Goal: Task Accomplishment & Management: Manage account settings

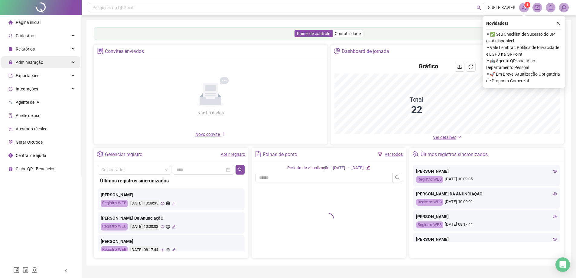
click at [44, 63] on div "Administração" at bounding box center [40, 62] width 79 height 12
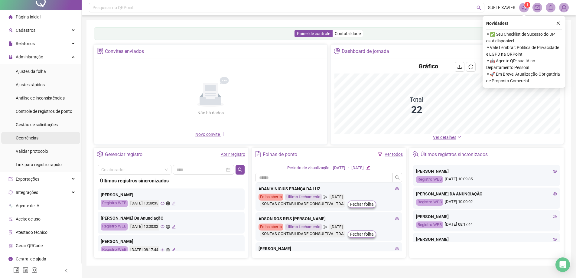
scroll to position [7, 0]
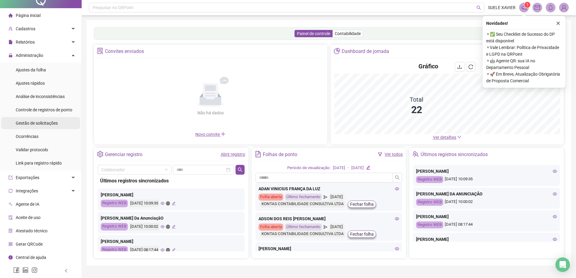
click at [49, 123] on span "Gestão de solicitações" at bounding box center [37, 123] width 42 height 5
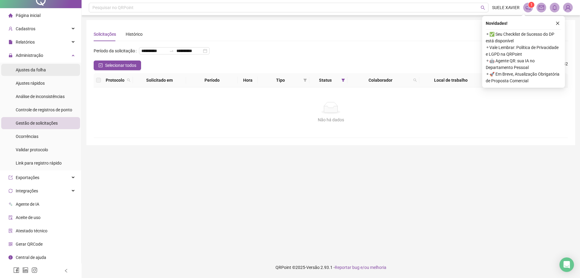
click at [43, 73] on div "Ajustes da folha" at bounding box center [31, 70] width 30 height 12
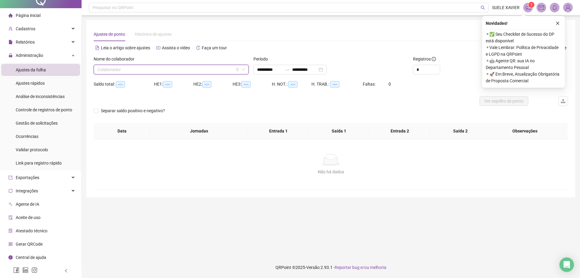
click at [219, 71] on input "search" at bounding box center [168, 69] width 142 height 9
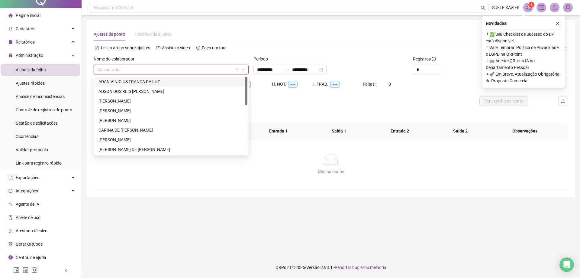
drag, startPoint x: 192, startPoint y: 80, endPoint x: 253, endPoint y: 77, distance: 60.8
click at [194, 80] on div "ADAN VINICIUS FRANÇA DA LUZ" at bounding box center [170, 81] width 145 height 7
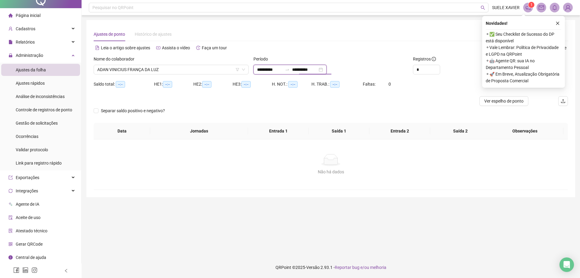
click at [318, 70] on input "**********" at bounding box center [304, 69] width 25 height 7
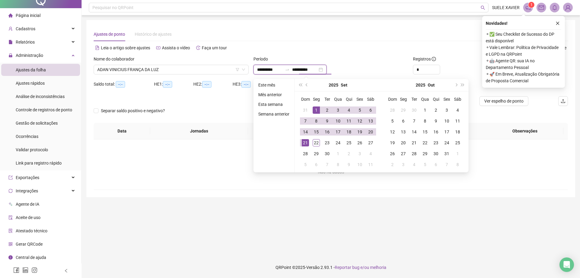
type input "**********"
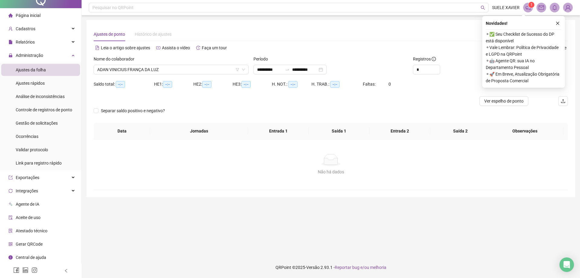
drag, startPoint x: 492, startPoint y: 199, endPoint x: 454, endPoint y: 102, distance: 103.4
click at [495, 188] on main "**********" at bounding box center [330, 136] width 489 height 232
type input "*"
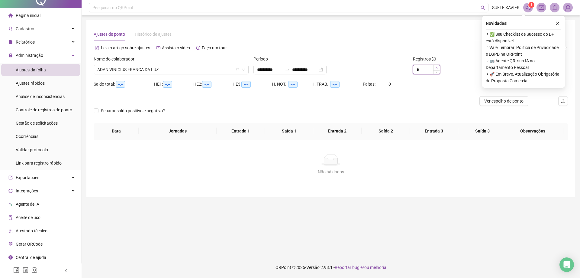
click at [437, 66] on span "Increase Value" at bounding box center [436, 67] width 7 height 5
click at [558, 24] on icon "close" at bounding box center [558, 23] width 4 height 4
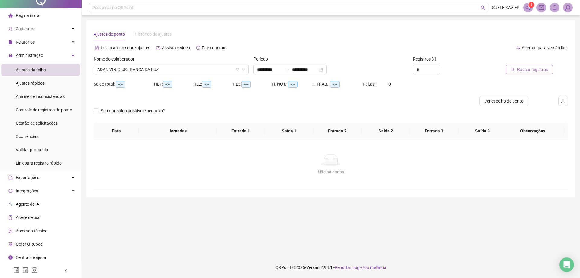
click at [536, 70] on span "Buscar registros" at bounding box center [532, 69] width 31 height 7
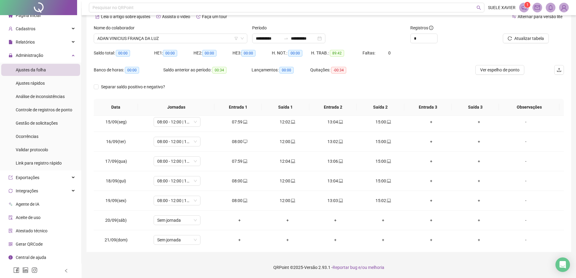
scroll to position [283, 0]
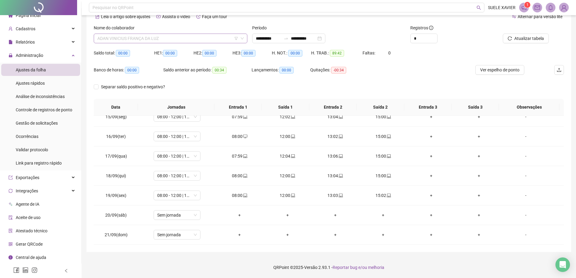
click at [148, 39] on span "ADAN VINICIUS FRANÇA DA LUZ" at bounding box center [170, 38] width 146 height 9
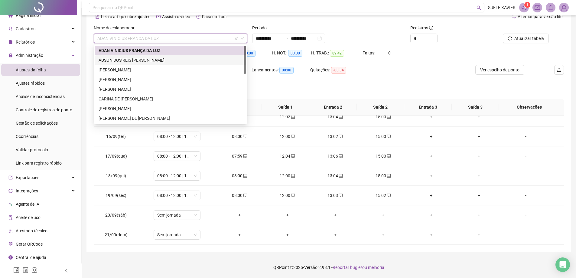
drag, startPoint x: 136, startPoint y: 60, endPoint x: 222, endPoint y: 58, distance: 86.4
click at [137, 59] on div "ADSON DOS REIS [PERSON_NAME]" at bounding box center [170, 60] width 144 height 7
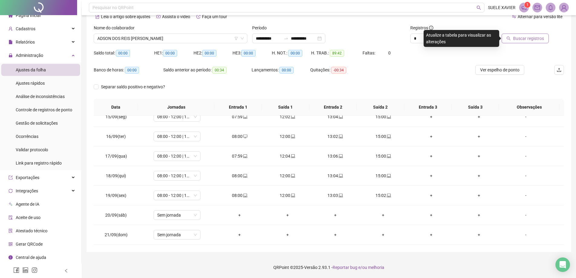
click at [531, 35] on button "Buscar registros" at bounding box center [524, 39] width 47 height 10
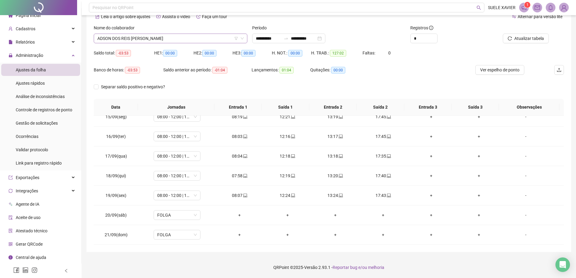
click at [173, 38] on span "ADSON DOS REIS [PERSON_NAME]" at bounding box center [170, 38] width 146 height 9
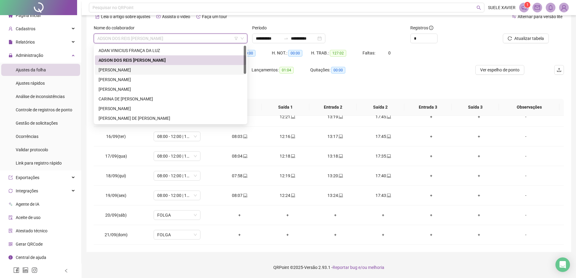
click at [165, 72] on div "[PERSON_NAME]" at bounding box center [170, 69] width 144 height 7
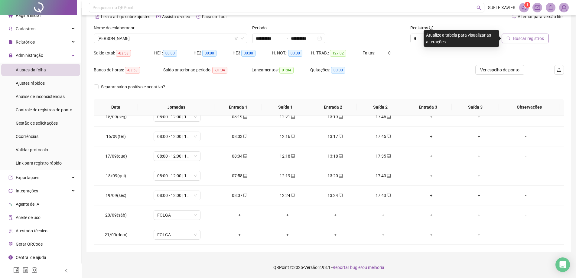
click at [517, 37] on span "Buscar registros" at bounding box center [528, 38] width 31 height 7
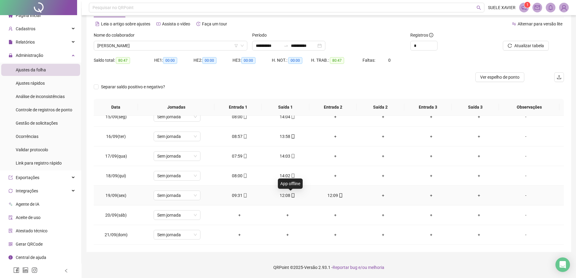
click at [292, 197] on icon "mobile" at bounding box center [293, 195] width 4 height 4
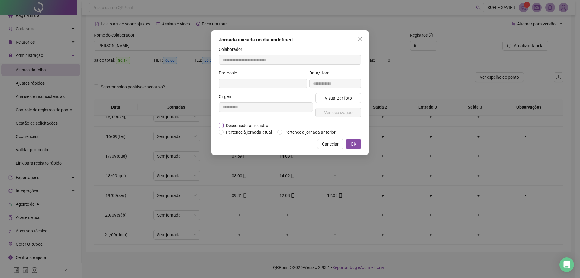
type input "**********"
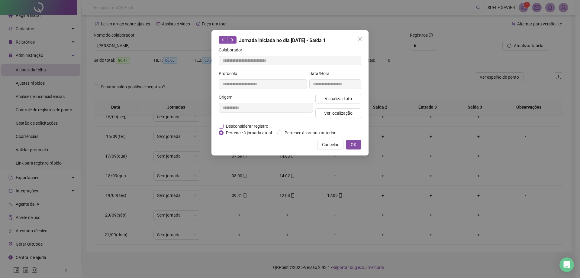
click at [229, 126] on span "Desconsiderar registro" at bounding box center [247, 126] width 47 height 7
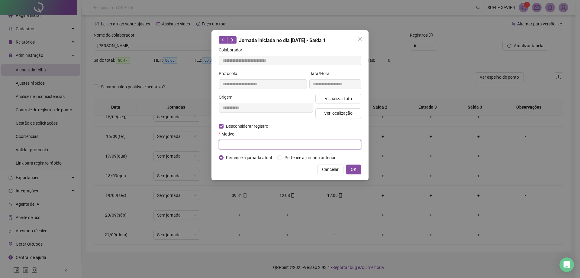
click at [229, 145] on input "text" at bounding box center [290, 145] width 143 height 10
type input "*********"
click at [358, 169] on button "OK" at bounding box center [353, 169] width 15 height 10
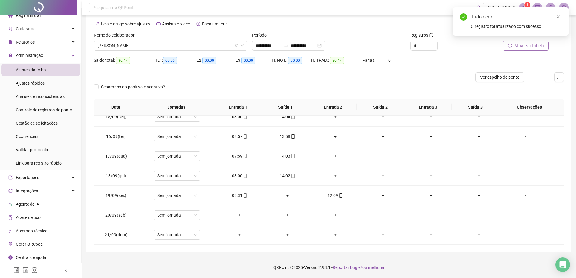
click at [533, 47] on span "Atualizar tabela" at bounding box center [529, 45] width 30 height 7
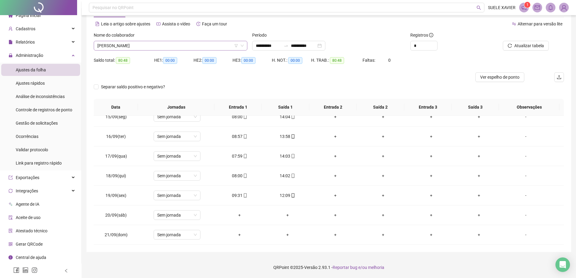
click at [191, 42] on span "[PERSON_NAME]" at bounding box center [170, 45] width 146 height 9
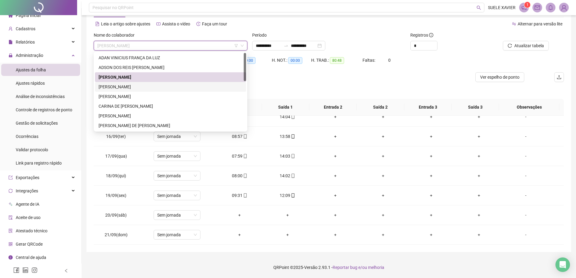
click at [151, 86] on div "[PERSON_NAME]" at bounding box center [170, 86] width 144 height 7
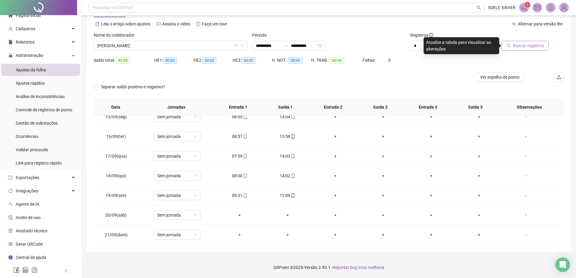
click at [535, 46] on span "Buscar registros" at bounding box center [528, 45] width 31 height 7
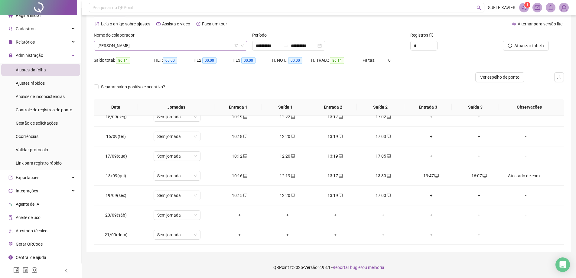
click at [188, 44] on span "[PERSON_NAME]" at bounding box center [170, 45] width 146 height 9
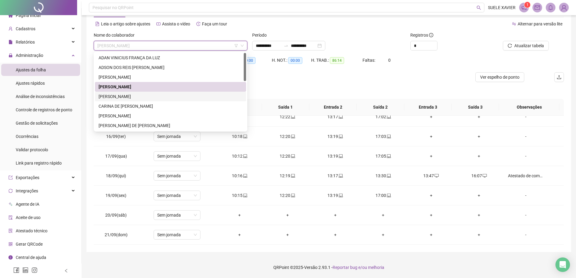
drag, startPoint x: 142, startPoint y: 96, endPoint x: 193, endPoint y: 92, distance: 51.2
click at [142, 96] on div "[PERSON_NAME]" at bounding box center [170, 96] width 144 height 7
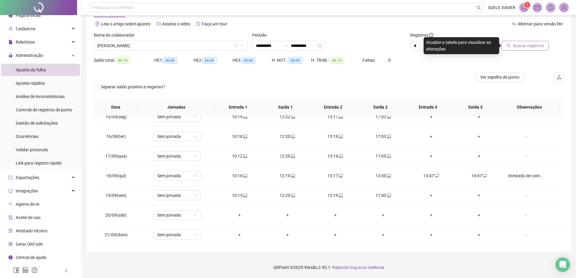
click at [528, 42] on button "Buscar registros" at bounding box center [524, 46] width 47 height 10
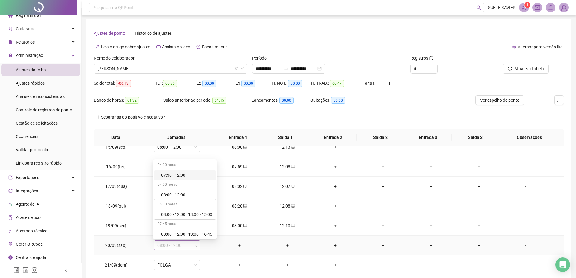
click at [195, 243] on span "08:00 - 12:00" at bounding box center [177, 244] width 40 height 9
click at [167, 220] on div "Folga" at bounding box center [186, 218] width 51 height 7
click at [201, 227] on span "Sim" at bounding box center [204, 229] width 7 height 7
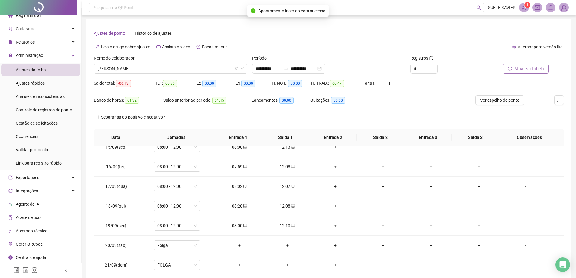
click at [522, 69] on span "Atualizar tabela" at bounding box center [529, 68] width 30 height 7
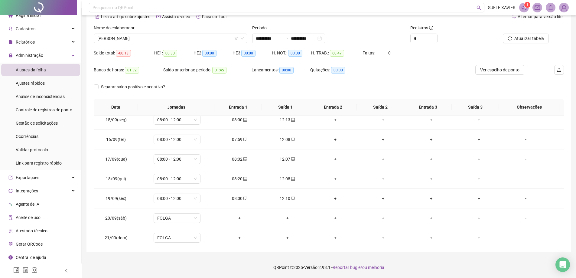
scroll to position [283, 0]
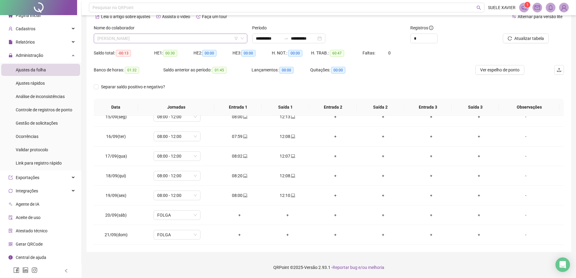
click at [188, 37] on span "[PERSON_NAME]" at bounding box center [170, 38] width 146 height 9
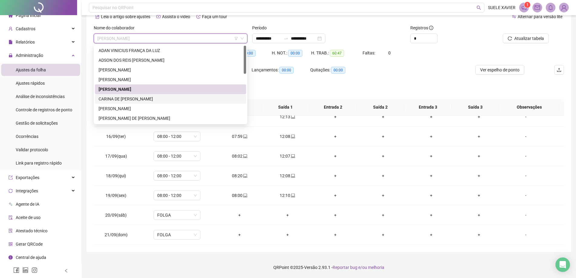
click at [148, 98] on div "CARINA DE [PERSON_NAME]" at bounding box center [170, 98] width 144 height 7
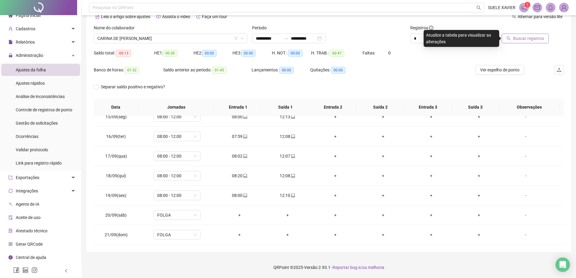
click at [524, 41] on span "Buscar registros" at bounding box center [528, 38] width 31 height 7
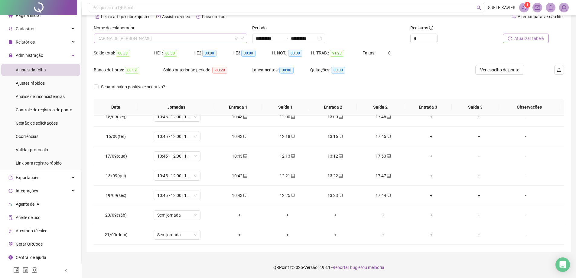
click at [166, 38] on span "CARINA DE [PERSON_NAME]" at bounding box center [170, 38] width 146 height 9
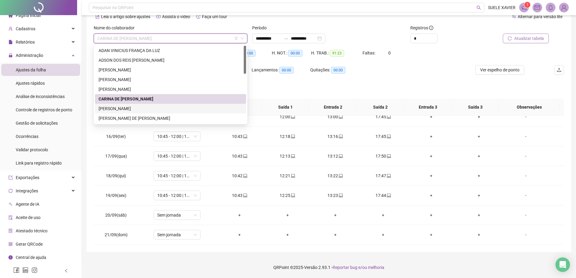
click at [124, 107] on div "[PERSON_NAME]" at bounding box center [170, 108] width 144 height 7
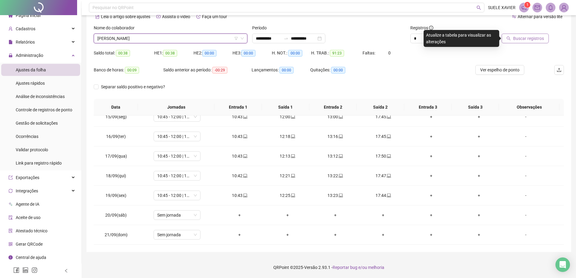
click at [167, 41] on span "[PERSON_NAME]" at bounding box center [170, 38] width 146 height 9
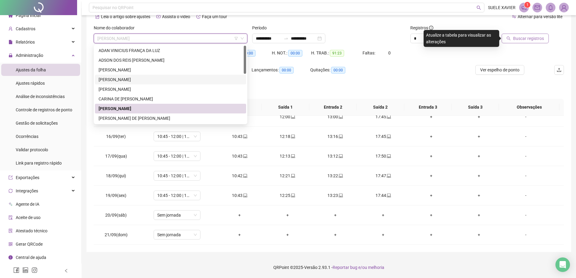
scroll to position [30, 0]
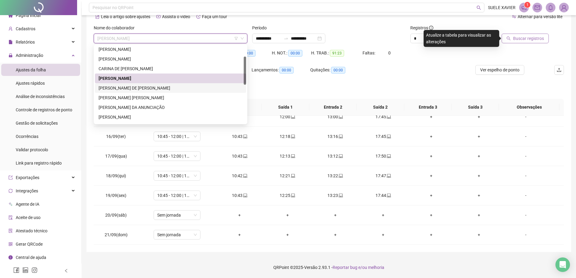
click at [138, 87] on div "[PERSON_NAME] DE [PERSON_NAME]" at bounding box center [170, 88] width 144 height 7
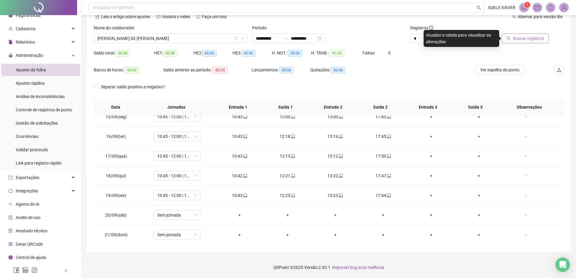
click at [524, 41] on span "Buscar registros" at bounding box center [528, 38] width 31 height 7
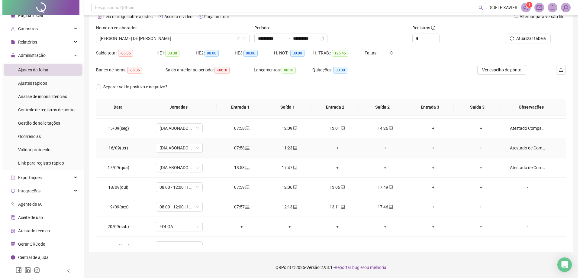
scroll to position [283, 0]
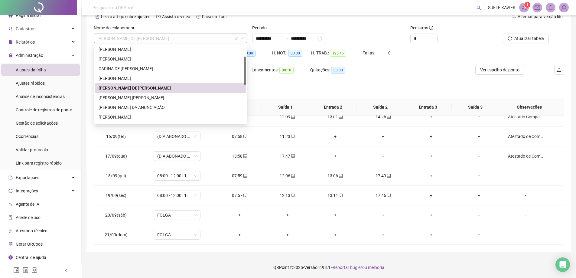
click at [161, 34] on span "[PERSON_NAME] DE [PERSON_NAME]" at bounding box center [170, 38] width 146 height 9
click at [381, 69] on div "Banco de horas: -06:06 Saldo anterior ao período: -00:18 Lançamentos: 00:18 Qui…" at bounding box center [270, 73] width 352 height 17
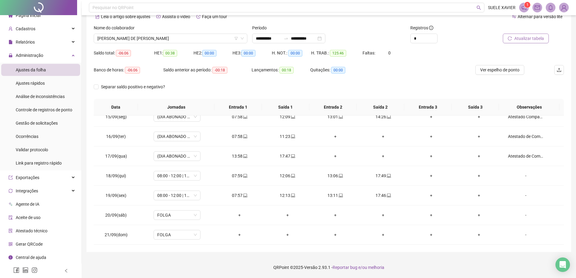
click at [536, 40] on span "Atualizar tabela" at bounding box center [529, 38] width 30 height 7
click at [309, 38] on input "**********" at bounding box center [303, 38] width 25 height 7
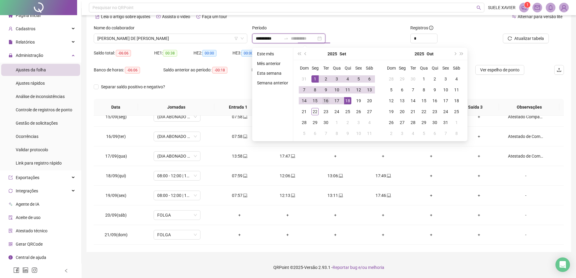
type input "**********"
click at [324, 100] on div "16" at bounding box center [325, 100] width 7 height 7
type input "**********"
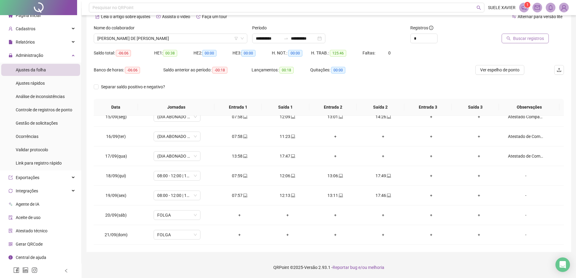
click at [526, 38] on span "Buscar registros" at bounding box center [528, 38] width 31 height 7
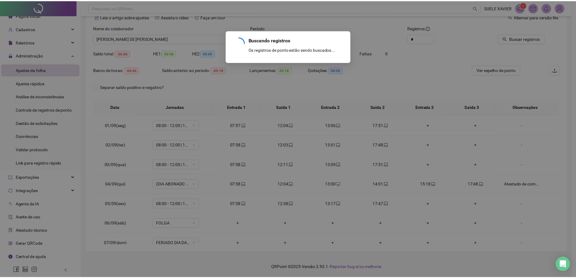
scroll to position [0, 0]
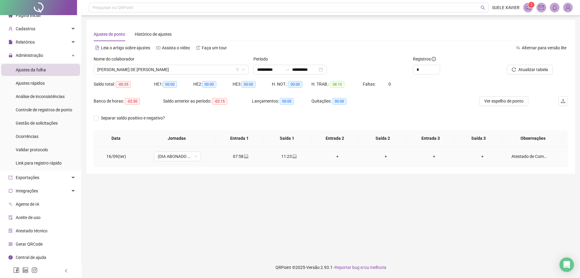
click at [513, 154] on div "Atestado de Comparecimento" at bounding box center [529, 156] width 36 height 7
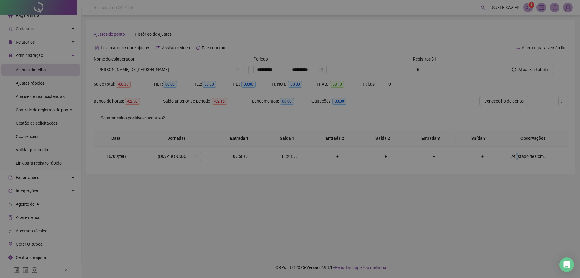
type textarea "**********"
type input "*****"
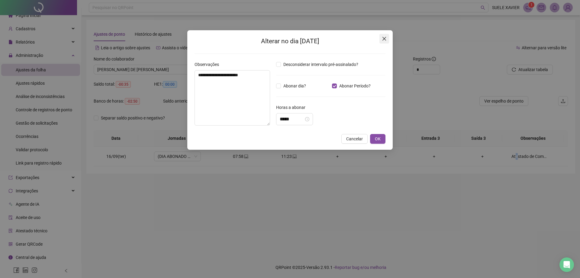
click at [384, 38] on icon "close" at bounding box center [384, 38] width 5 height 5
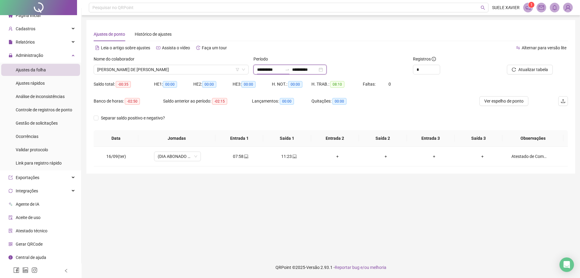
click at [312, 70] on input "**********" at bounding box center [304, 69] width 25 height 7
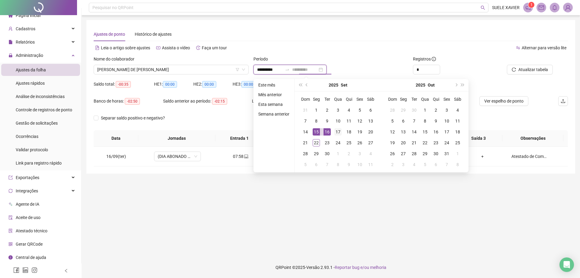
type input "**********"
click at [338, 130] on div "17" at bounding box center [337, 131] width 7 height 7
type input "**********"
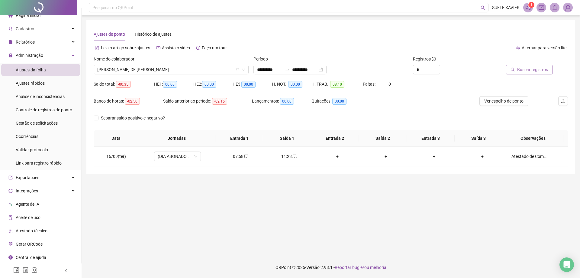
click at [541, 70] on span "Buscar registros" at bounding box center [532, 69] width 31 height 7
click at [514, 155] on div "Atestado de Comparecimento" at bounding box center [529, 156] width 36 height 7
type input "*****"
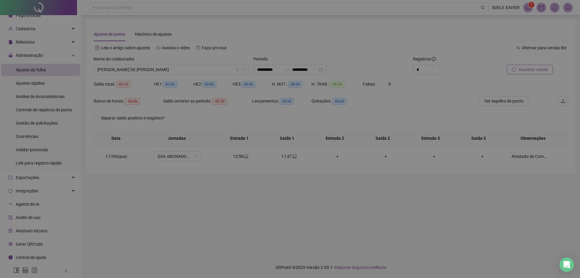
type textarea "**********"
type input "*****"
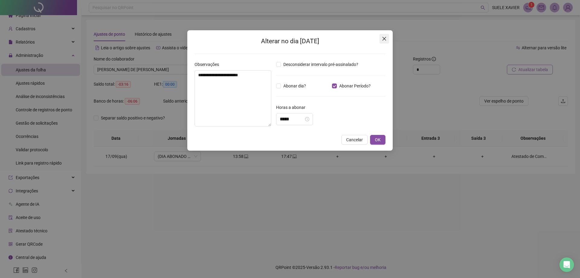
click at [385, 38] on icon "close" at bounding box center [384, 39] width 4 height 4
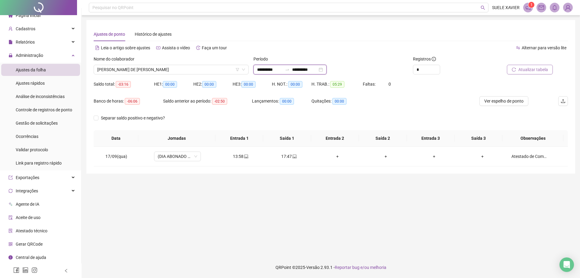
click at [309, 70] on input "**********" at bounding box center [304, 69] width 25 height 7
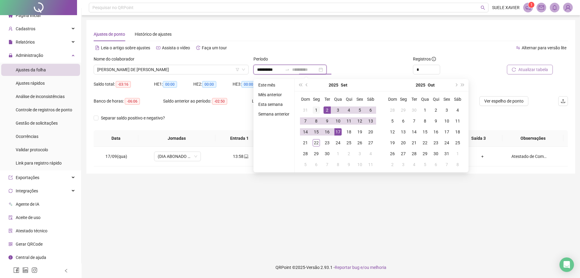
type input "**********"
drag, startPoint x: 317, startPoint y: 109, endPoint x: 326, endPoint y: 139, distance: 30.9
click at [317, 109] on div "1" at bounding box center [316, 109] width 7 height 7
drag, startPoint x: 302, startPoint y: 140, endPoint x: 309, endPoint y: 140, distance: 7.3
click at [302, 140] on div "21" at bounding box center [305, 142] width 7 height 7
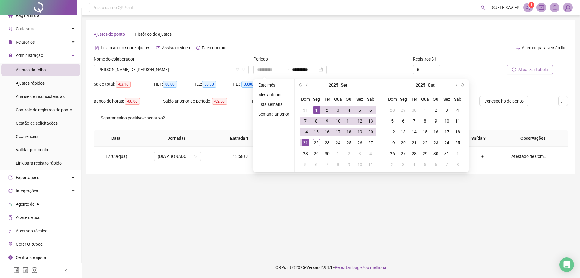
type input "**********"
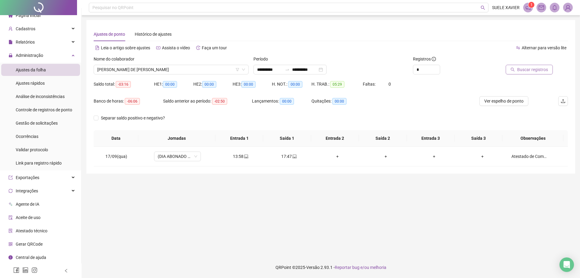
click at [530, 69] on span "Buscar registros" at bounding box center [532, 69] width 31 height 7
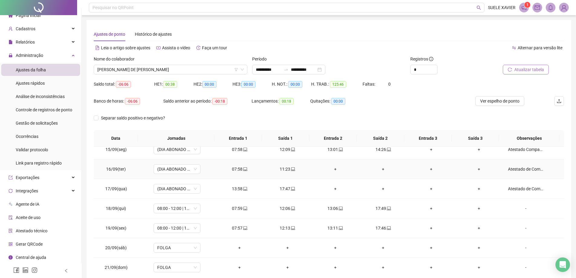
scroll to position [283, 0]
click at [180, 69] on span "[PERSON_NAME] DE [PERSON_NAME]" at bounding box center [170, 69] width 146 height 9
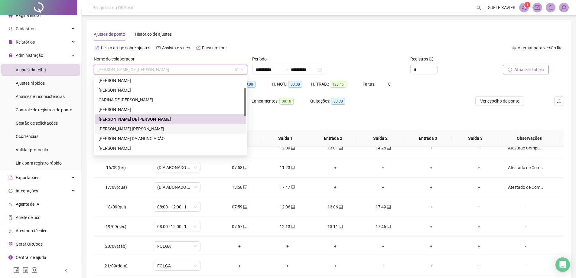
click at [149, 127] on div "[PERSON_NAME] [PERSON_NAME]" at bounding box center [170, 128] width 144 height 7
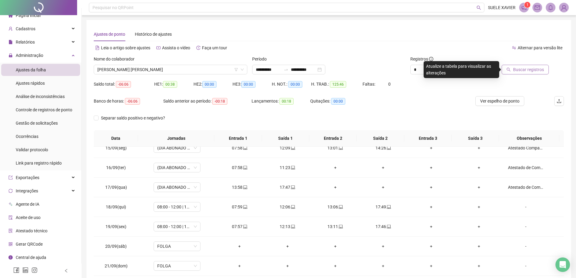
click at [515, 67] on span "Buscar registros" at bounding box center [528, 69] width 31 height 7
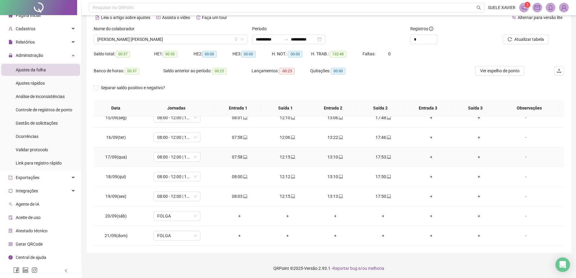
scroll to position [31, 0]
click at [167, 36] on span "[PERSON_NAME] [PERSON_NAME]" at bounding box center [170, 38] width 146 height 9
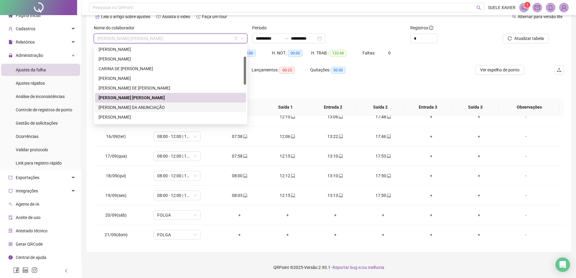
click at [134, 106] on div "[PERSON_NAME] DA ANUNCIAÇÃO" at bounding box center [170, 107] width 144 height 7
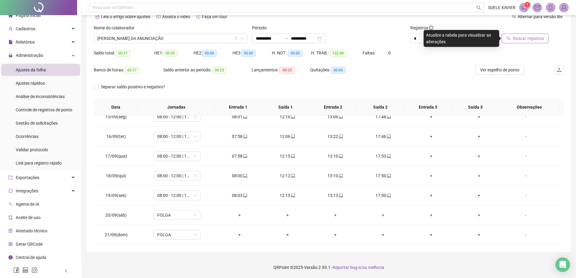
click at [536, 40] on span "Buscar registros" at bounding box center [528, 38] width 31 height 7
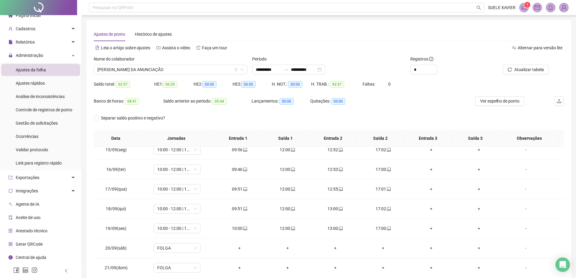
scroll to position [283, 0]
click at [167, 68] on span "[PERSON_NAME] DA ANUNCIAÇÃO" at bounding box center [170, 69] width 146 height 9
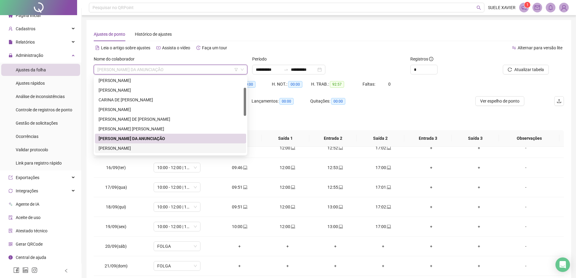
click at [174, 149] on div "[PERSON_NAME]" at bounding box center [170, 148] width 144 height 7
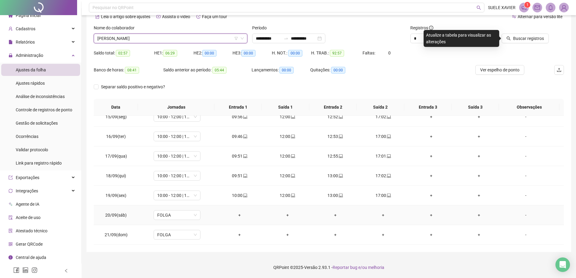
scroll to position [1, 0]
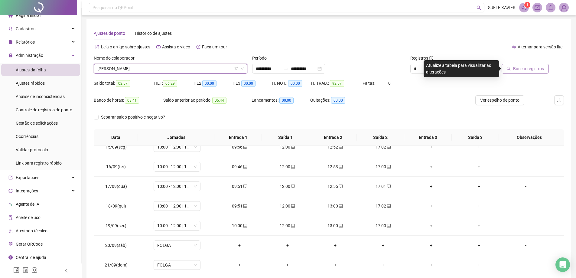
click at [521, 67] on span "Buscar registros" at bounding box center [528, 68] width 31 height 7
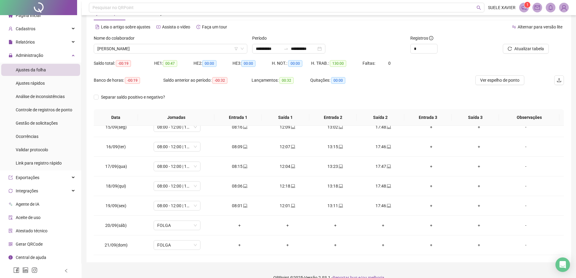
scroll to position [31, 0]
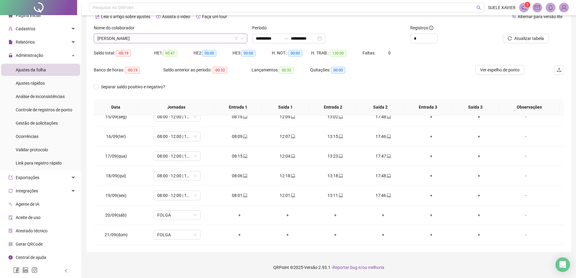
click at [188, 37] on span "[PERSON_NAME]" at bounding box center [170, 38] width 146 height 9
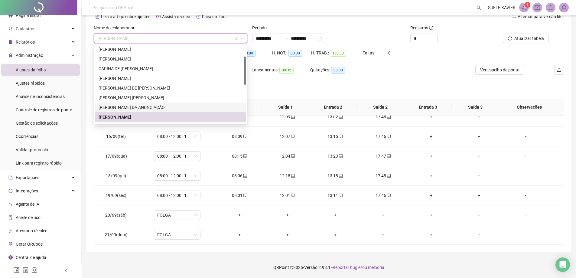
scroll to position [60, 0]
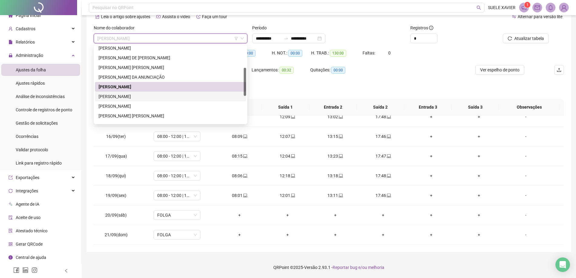
drag, startPoint x: 141, startPoint y: 94, endPoint x: 179, endPoint y: 91, distance: 37.3
click at [144, 93] on div "[PERSON_NAME]" at bounding box center [170, 96] width 144 height 7
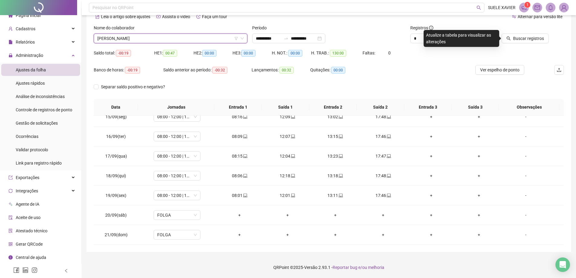
drag, startPoint x: 530, startPoint y: 40, endPoint x: 516, endPoint y: 55, distance: 20.1
click at [530, 40] on span "Buscar registros" at bounding box center [528, 38] width 31 height 7
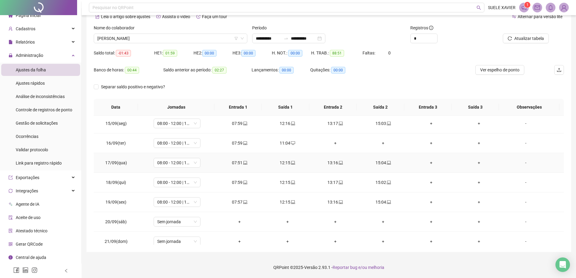
scroll to position [283, 0]
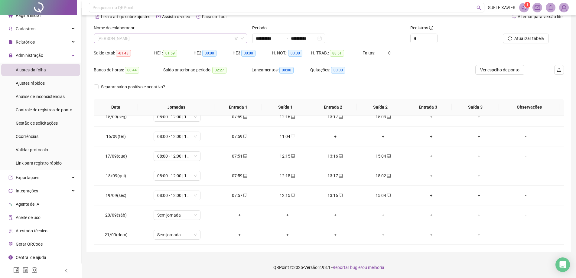
click at [193, 36] on span "[PERSON_NAME]" at bounding box center [170, 38] width 146 height 9
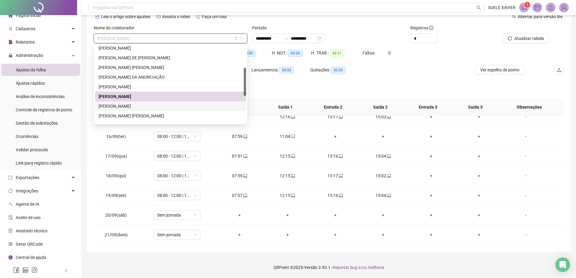
click at [161, 107] on div "[PERSON_NAME]" at bounding box center [170, 106] width 144 height 7
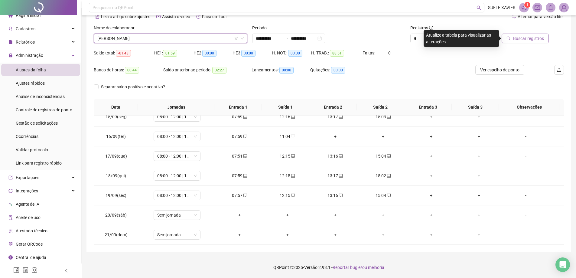
click at [532, 41] on span "Buscar registros" at bounding box center [528, 38] width 31 height 7
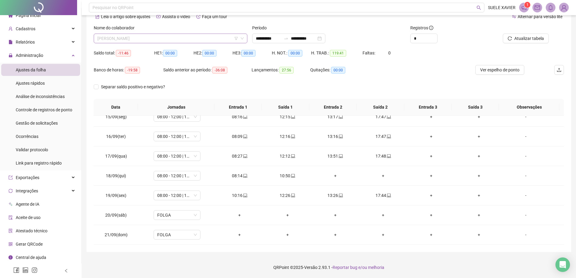
click at [197, 35] on span "[PERSON_NAME]" at bounding box center [170, 38] width 146 height 9
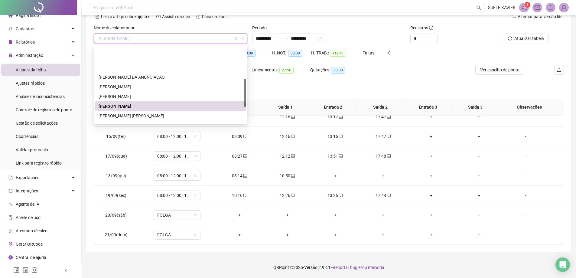
scroll to position [91, 0]
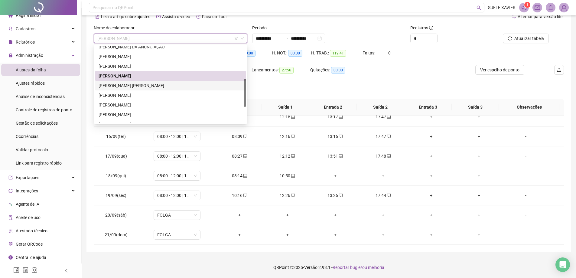
drag, startPoint x: 171, startPoint y: 83, endPoint x: 179, endPoint y: 81, distance: 7.8
click at [171, 83] on div "[PERSON_NAME] [PERSON_NAME]" at bounding box center [170, 85] width 144 height 7
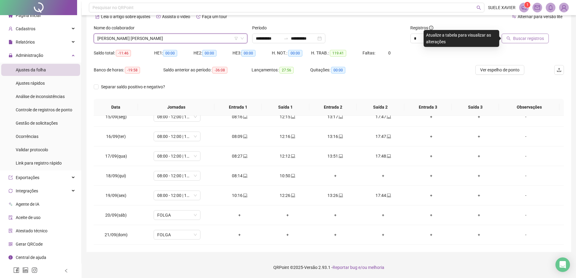
click at [545, 38] on button "Buscar registros" at bounding box center [524, 39] width 47 height 10
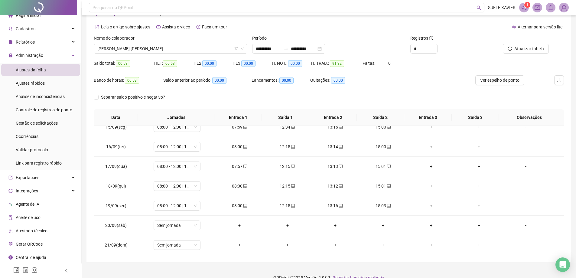
scroll to position [31, 0]
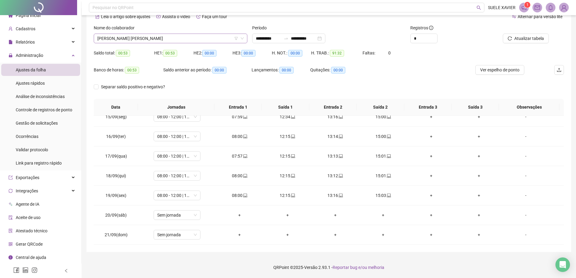
click at [165, 40] on span "[PERSON_NAME] [PERSON_NAME]" at bounding box center [170, 38] width 146 height 9
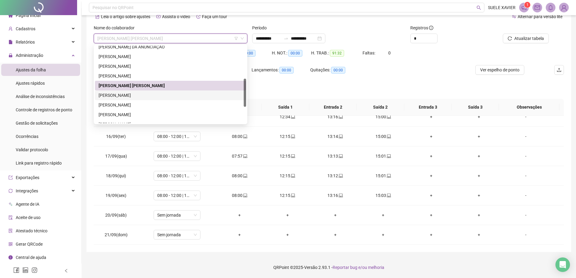
click at [159, 91] on div "[PERSON_NAME]" at bounding box center [170, 95] width 151 height 10
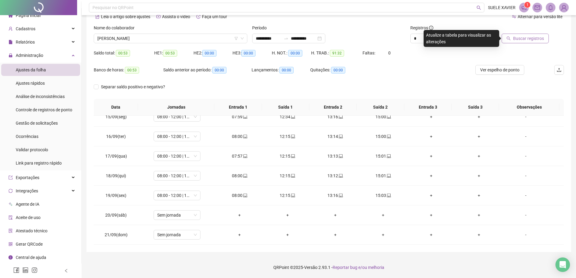
click at [534, 35] on button "Buscar registros" at bounding box center [524, 39] width 47 height 10
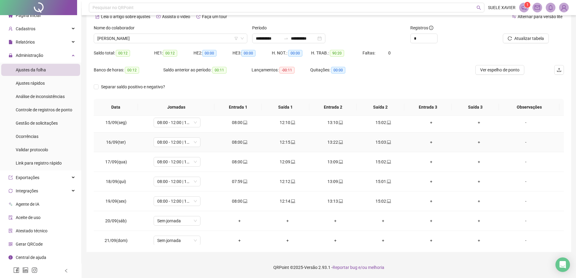
scroll to position [283, 0]
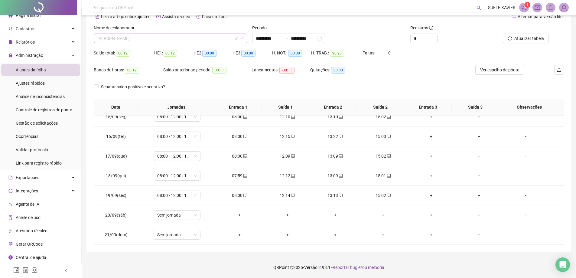
click at [204, 39] on span "[PERSON_NAME]" at bounding box center [170, 38] width 146 height 9
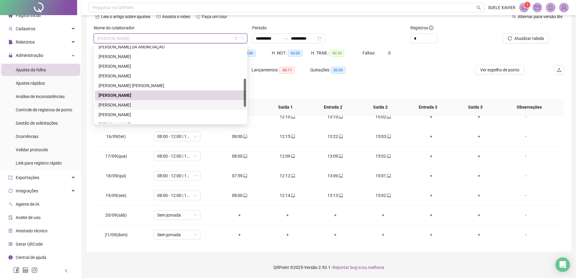
drag, startPoint x: 148, startPoint y: 105, endPoint x: 185, endPoint y: 96, distance: 38.4
click at [149, 105] on div "[PERSON_NAME]" at bounding box center [170, 105] width 144 height 7
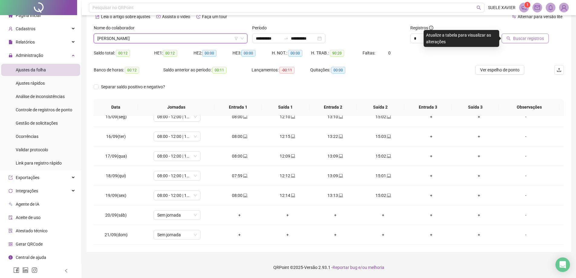
click at [544, 39] on button "Buscar registros" at bounding box center [524, 39] width 47 height 10
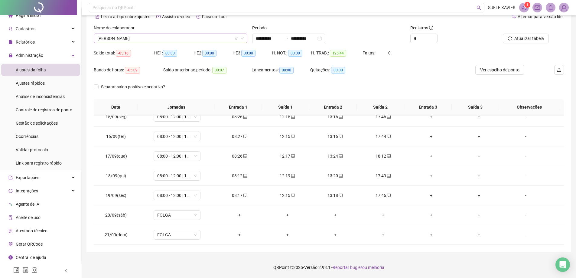
click at [199, 41] on span "[PERSON_NAME]" at bounding box center [170, 38] width 146 height 9
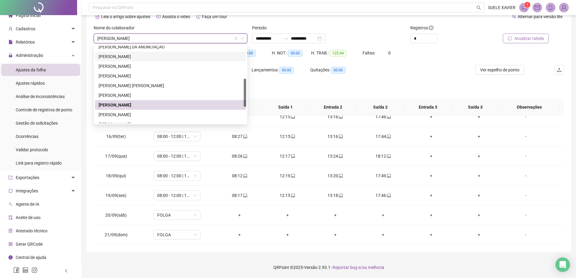
click at [526, 34] on button "Atualizar tabela" at bounding box center [525, 39] width 46 height 10
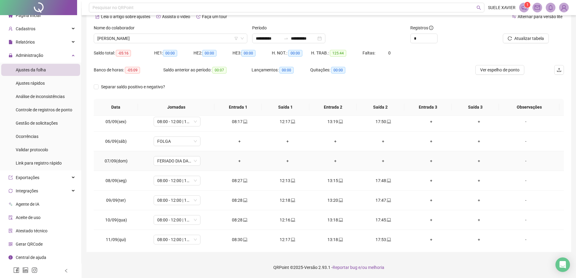
scroll to position [72, 0]
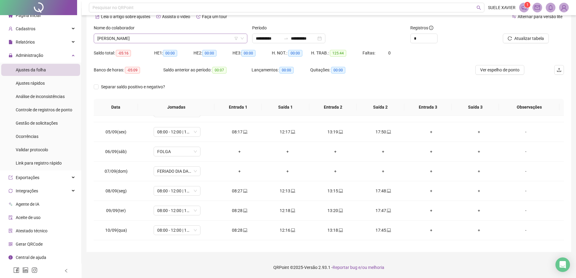
click at [163, 43] on div "[PERSON_NAME]" at bounding box center [170, 39] width 153 height 10
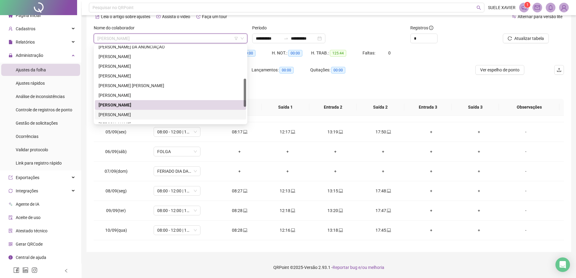
drag, startPoint x: 127, startPoint y: 113, endPoint x: 198, endPoint y: 96, distance: 72.9
click at [130, 112] on div "[PERSON_NAME]" at bounding box center [170, 114] width 144 height 7
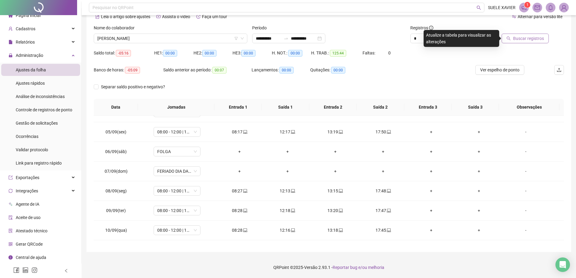
click at [540, 37] on span "Buscar registros" at bounding box center [528, 38] width 31 height 7
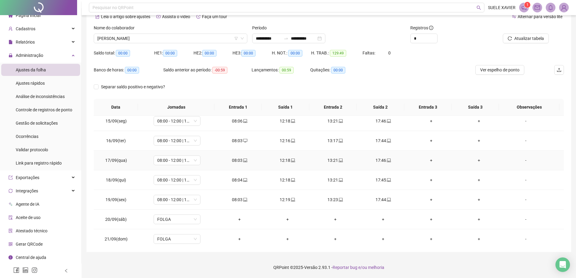
scroll to position [283, 0]
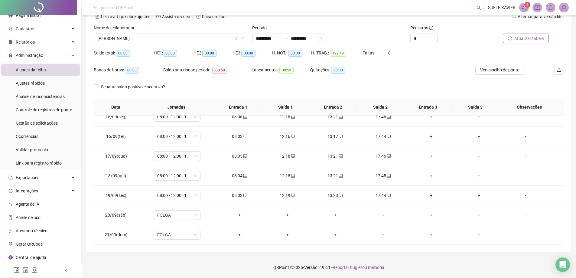
click at [535, 39] on span "Atualizar tabela" at bounding box center [529, 38] width 30 height 7
click at [162, 37] on span "[PERSON_NAME]" at bounding box center [170, 38] width 146 height 9
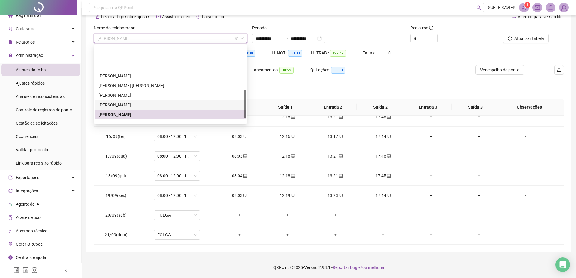
scroll to position [121, 0]
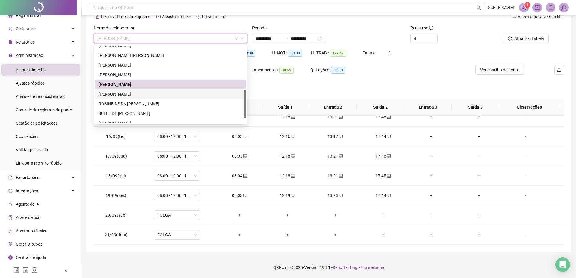
drag, startPoint x: 139, startPoint y: 93, endPoint x: 164, endPoint y: 90, distance: 25.6
click at [140, 93] on div "[PERSON_NAME]" at bounding box center [170, 94] width 144 height 7
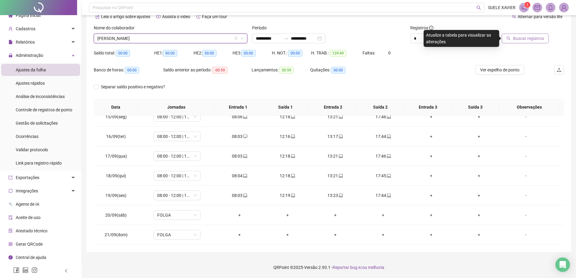
click at [518, 37] on span "Buscar registros" at bounding box center [528, 38] width 31 height 7
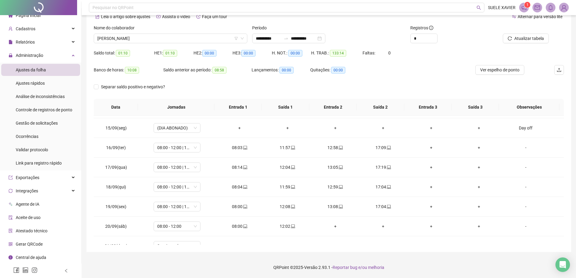
scroll to position [283, 0]
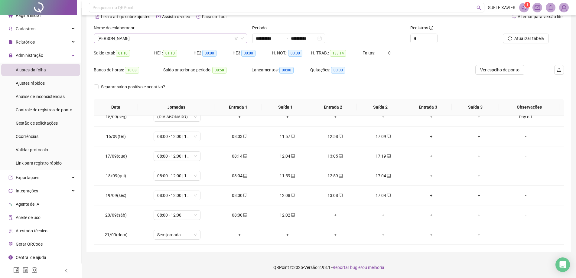
click at [176, 38] on span "[PERSON_NAME]" at bounding box center [170, 38] width 146 height 9
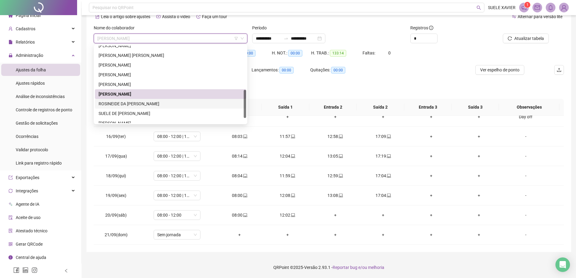
drag, startPoint x: 141, startPoint y: 103, endPoint x: 165, endPoint y: 101, distance: 23.9
click at [140, 103] on div "ROSINEIDE DA [PERSON_NAME]" at bounding box center [170, 103] width 144 height 7
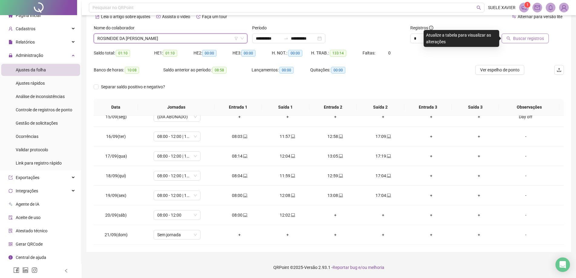
click at [531, 38] on span "Buscar registros" at bounding box center [528, 38] width 31 height 7
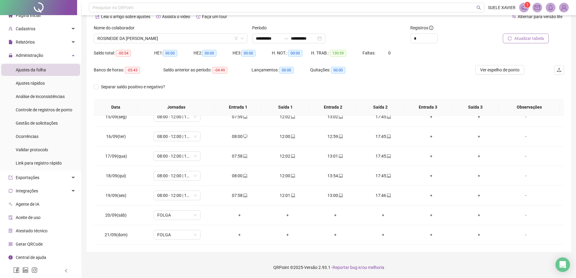
click at [537, 38] on span "Atualizar tabela" at bounding box center [529, 38] width 30 height 7
drag, startPoint x: 204, startPoint y: 36, endPoint x: 196, endPoint y: 52, distance: 18.1
click at [204, 36] on span "ROSINEIDE DA [PERSON_NAME]" at bounding box center [170, 38] width 146 height 9
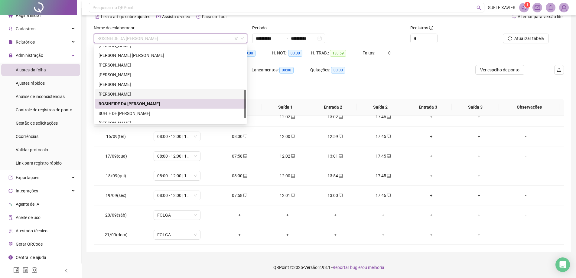
scroll to position [135, 0]
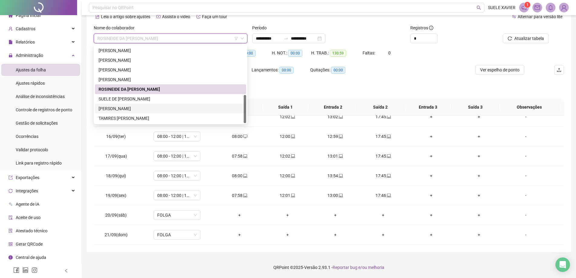
click at [141, 108] on div "[PERSON_NAME]" at bounding box center [170, 108] width 144 height 7
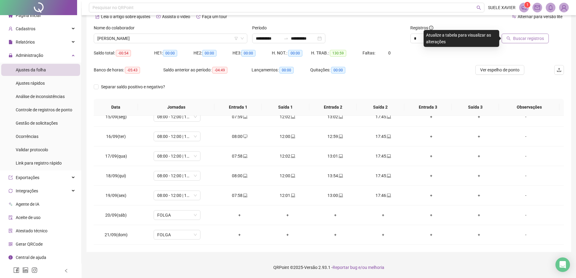
click at [533, 34] on button "Buscar registros" at bounding box center [524, 39] width 47 height 10
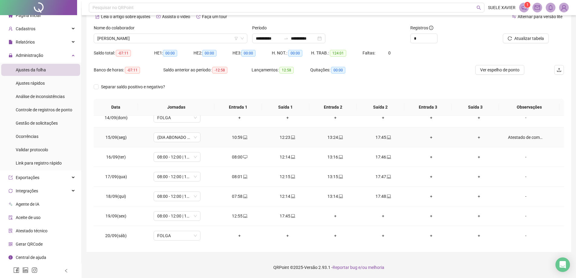
scroll to position [283, 0]
click at [535, 40] on span "Atualizar tabela" at bounding box center [529, 38] width 30 height 7
click at [203, 36] on span "[PERSON_NAME]" at bounding box center [170, 38] width 146 height 9
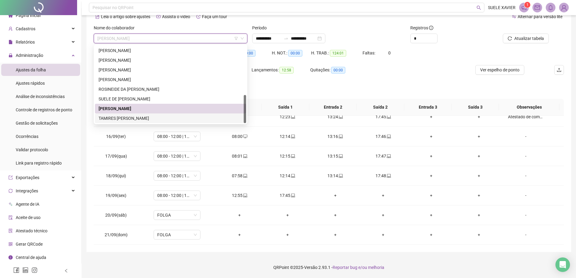
click at [133, 118] on div "TAMIRES [PERSON_NAME]" at bounding box center [170, 118] width 144 height 7
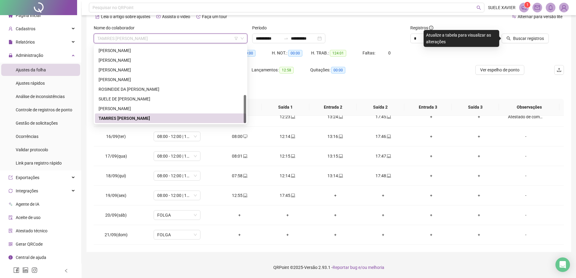
click at [175, 37] on span "TAMIRES [PERSON_NAME]" at bounding box center [170, 38] width 146 height 9
click at [156, 109] on div "[PERSON_NAME]" at bounding box center [170, 108] width 144 height 7
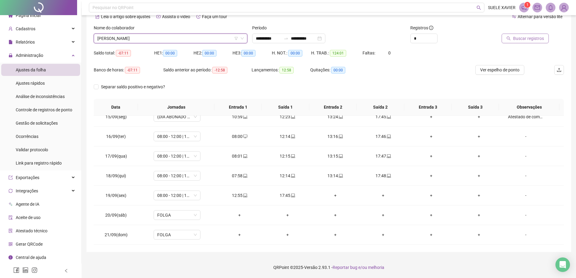
click at [526, 38] on span "Buscar registros" at bounding box center [528, 38] width 31 height 7
click at [175, 39] on span "[PERSON_NAME]" at bounding box center [170, 38] width 146 height 9
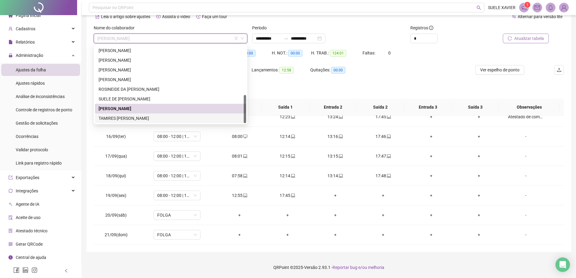
click at [147, 117] on div "TAMIRES [PERSON_NAME]" at bounding box center [170, 118] width 144 height 7
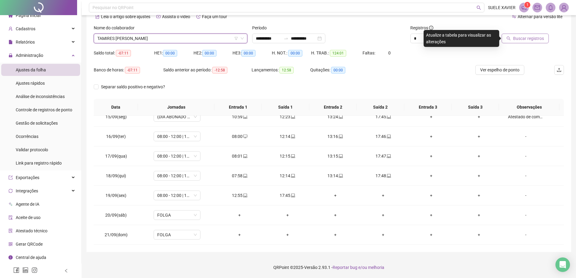
click at [536, 39] on span "Buscar registros" at bounding box center [528, 38] width 31 height 7
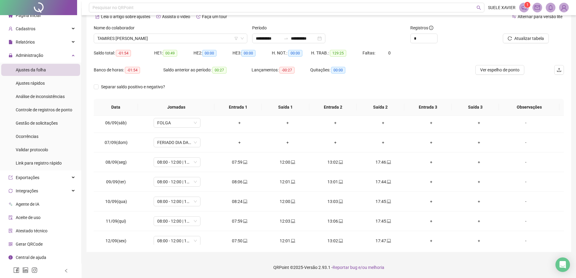
scroll to position [72, 0]
